Goal: Task Accomplishment & Management: Manage account settings

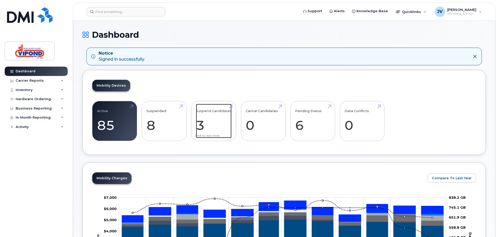
click at [216, 116] on link "Suspend Candidates 3" at bounding box center [214, 121] width 36 height 34
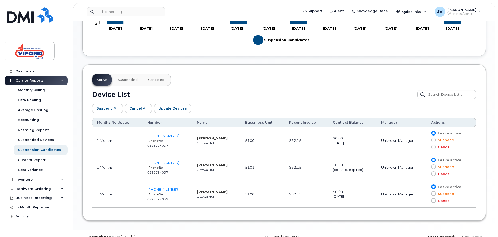
scroll to position [234, 0]
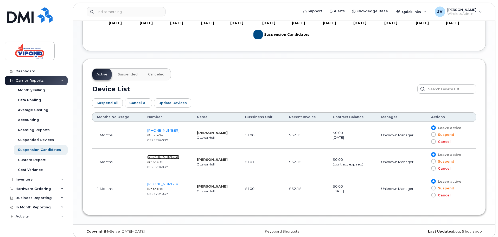
click at [162, 157] on span "613-880-0482" at bounding box center [163, 157] width 32 height 4
click at [166, 158] on span "613-880-0482" at bounding box center [163, 157] width 32 height 4
click at [35, 179] on div "Inventory" at bounding box center [36, 179] width 63 height 9
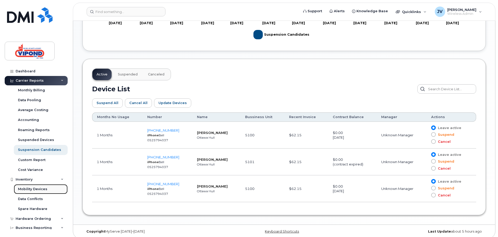
click at [39, 188] on div "Mobility Devices" at bounding box center [32, 189] width 29 height 5
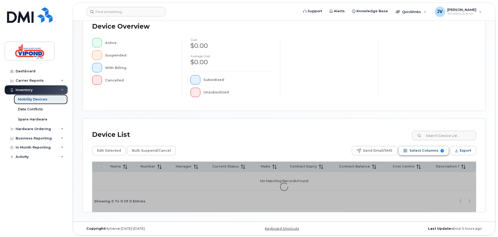
scroll to position [121, 0]
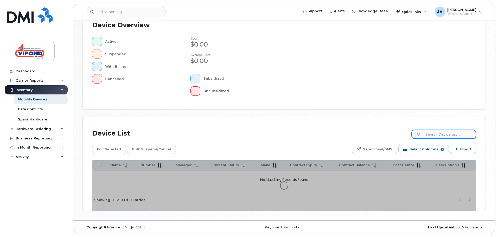
click at [446, 136] on input at bounding box center [444, 134] width 65 height 9
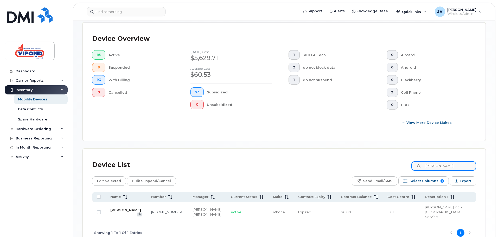
type input "rene"
click at [119, 208] on link "Rene Picard" at bounding box center [125, 210] width 31 height 4
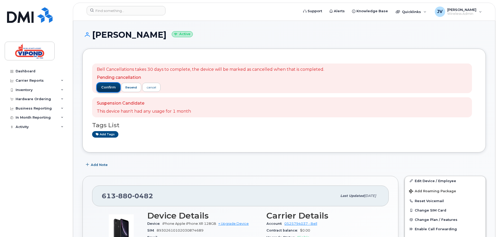
click at [108, 86] on span "confirm" at bounding box center [108, 87] width 15 height 5
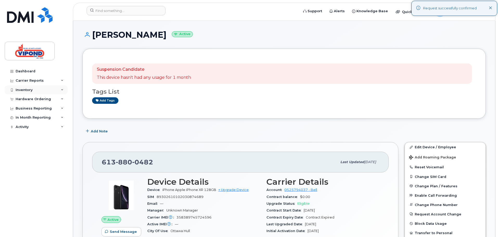
click at [28, 90] on div "Inventory" at bounding box center [24, 90] width 17 height 4
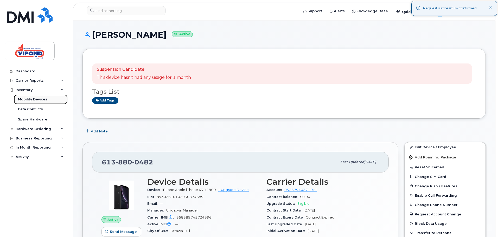
click at [47, 100] on link "Mobility Devices" at bounding box center [41, 99] width 54 height 10
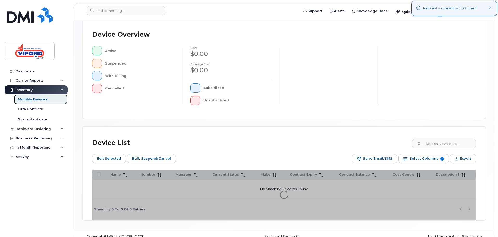
scroll to position [130, 0]
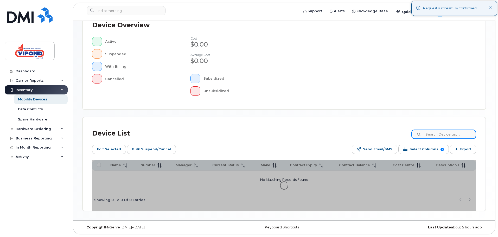
click at [447, 132] on input at bounding box center [444, 134] width 65 height 9
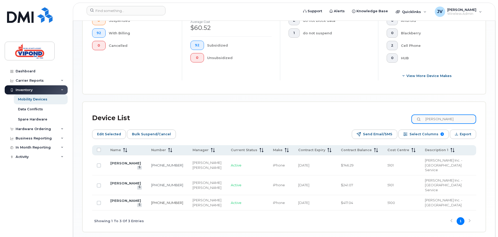
scroll to position [182, 0]
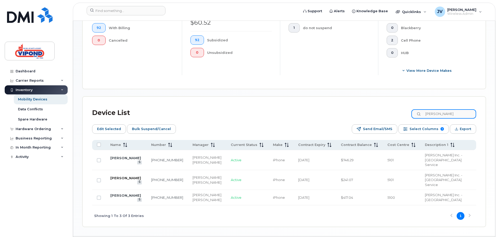
type input "Jamie"
drag, startPoint x: 125, startPoint y: 168, endPoint x: 154, endPoint y: 169, distance: 29.7
click at [125, 176] on link "[PERSON_NAME]" at bounding box center [125, 178] width 31 height 4
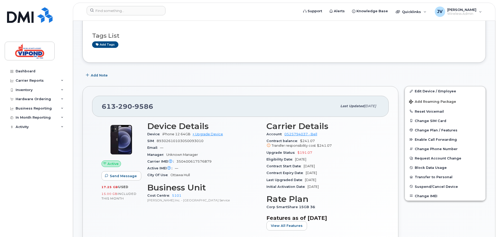
scroll to position [78, 0]
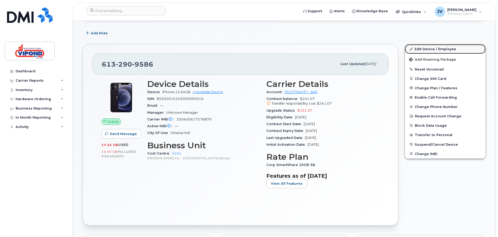
click at [422, 48] on link "Edit Device / Employee" at bounding box center [445, 48] width 81 height 9
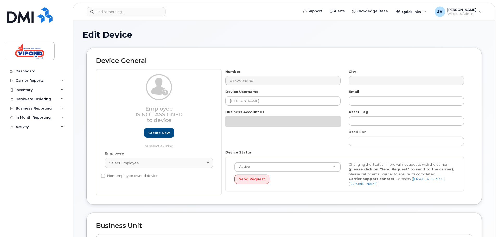
select select "378462"
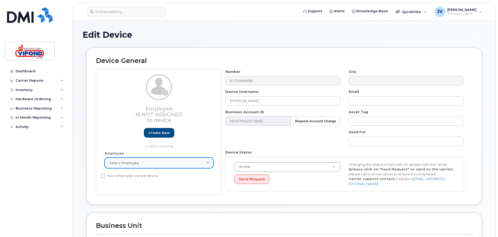
click at [198, 164] on div "Select employee" at bounding box center [158, 163] width 99 height 5
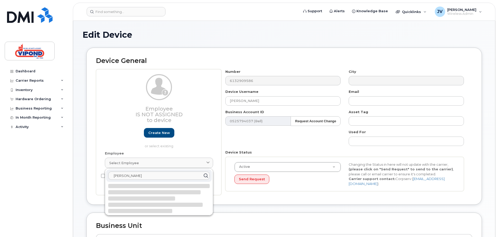
type input "[PERSON_NAME]"
click at [205, 176] on icon at bounding box center [206, 176] width 8 height 8
click at [200, 134] on div "Employee Is not assigned to device Create new or select existing" at bounding box center [159, 111] width 108 height 74
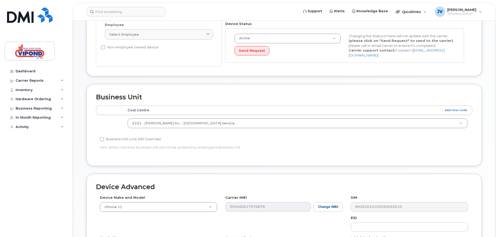
scroll to position [130, 0]
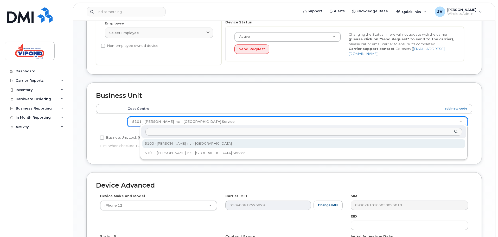
select select "378461"
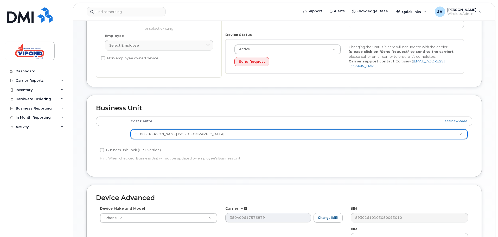
scroll to position [218, 0]
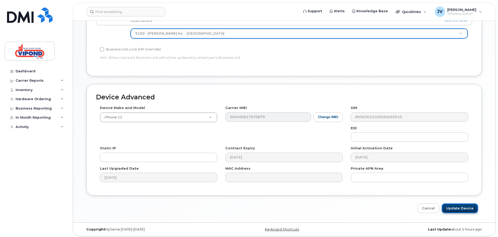
click at [471, 207] on input "Update Device" at bounding box center [460, 209] width 36 height 10
type input "Saving..."
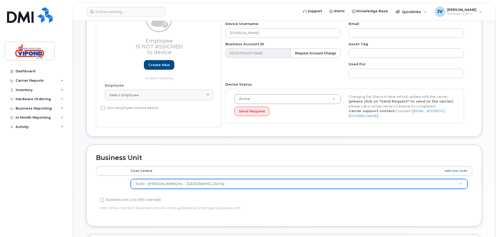
scroll to position [0, 0]
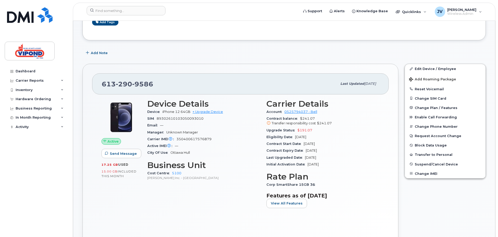
scroll to position [78, 0]
